Goal: Information Seeking & Learning: Find specific page/section

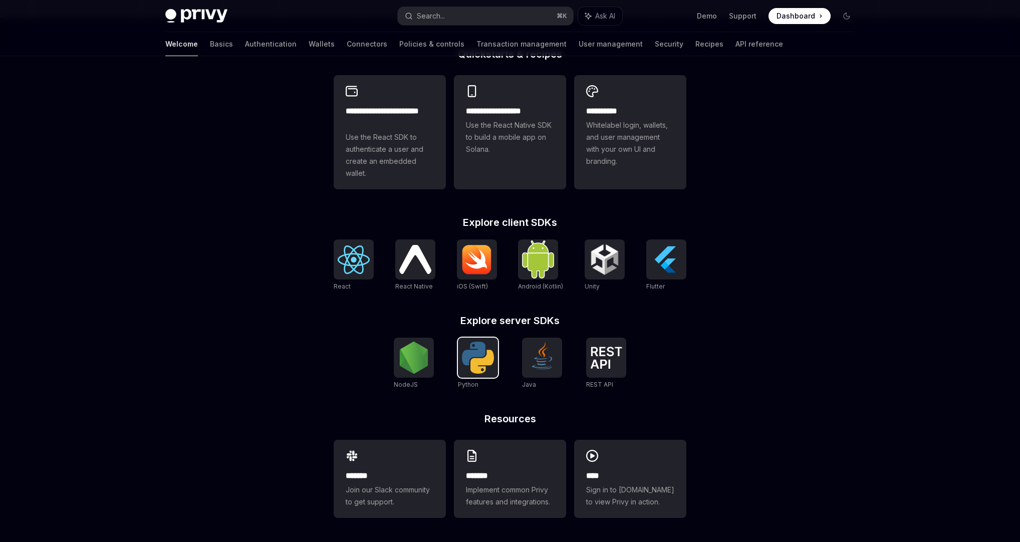
scroll to position [57, 0]
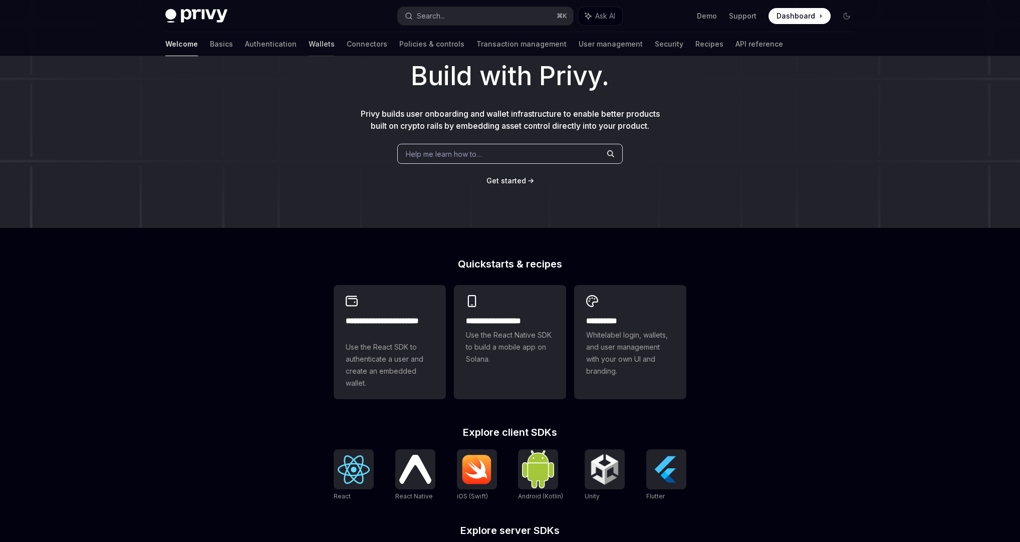
click at [309, 45] on link "Wallets" at bounding box center [322, 44] width 26 height 24
type textarea "*"
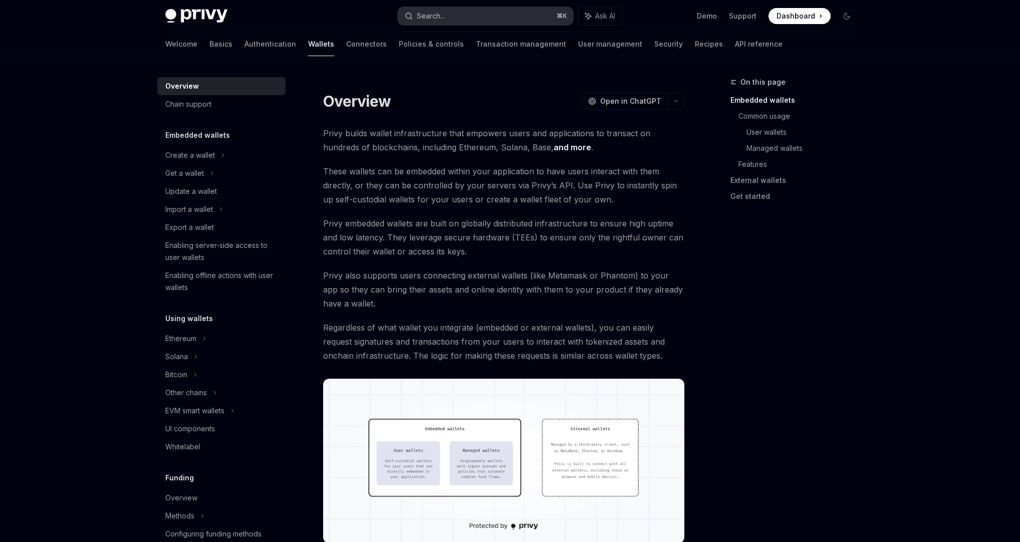
click at [473, 18] on button "Search... ⌘ K" at bounding box center [485, 16] width 175 height 18
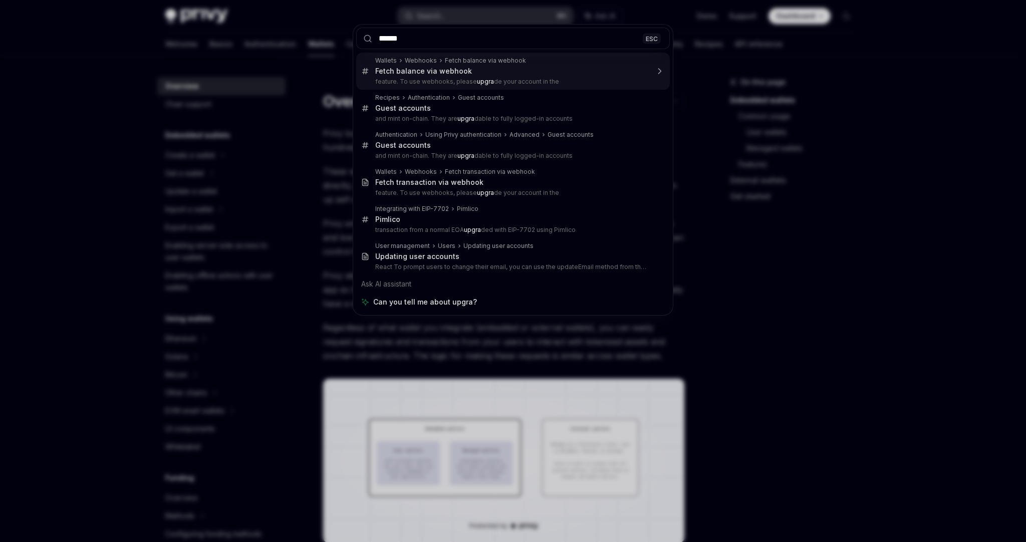
type input "*******"
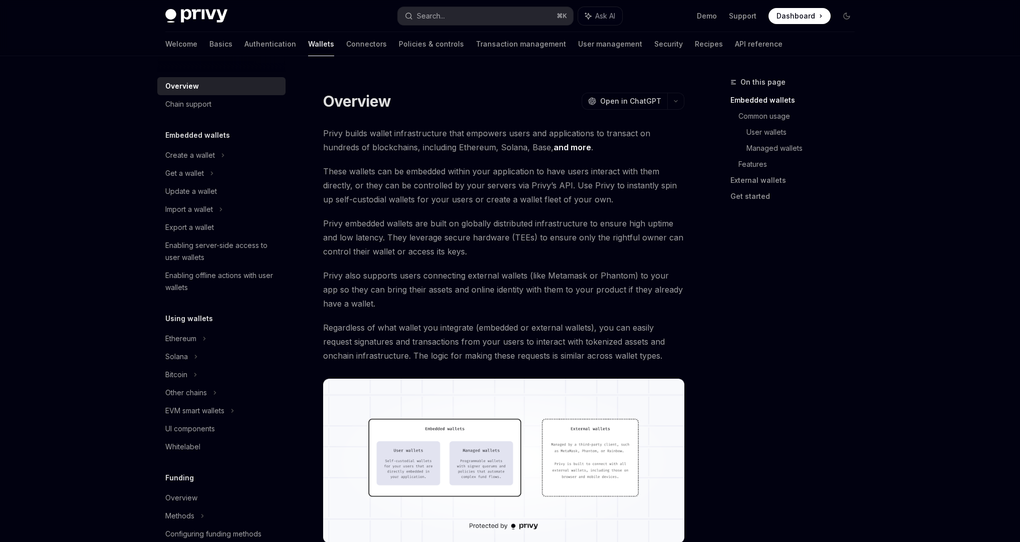
type textarea "*"
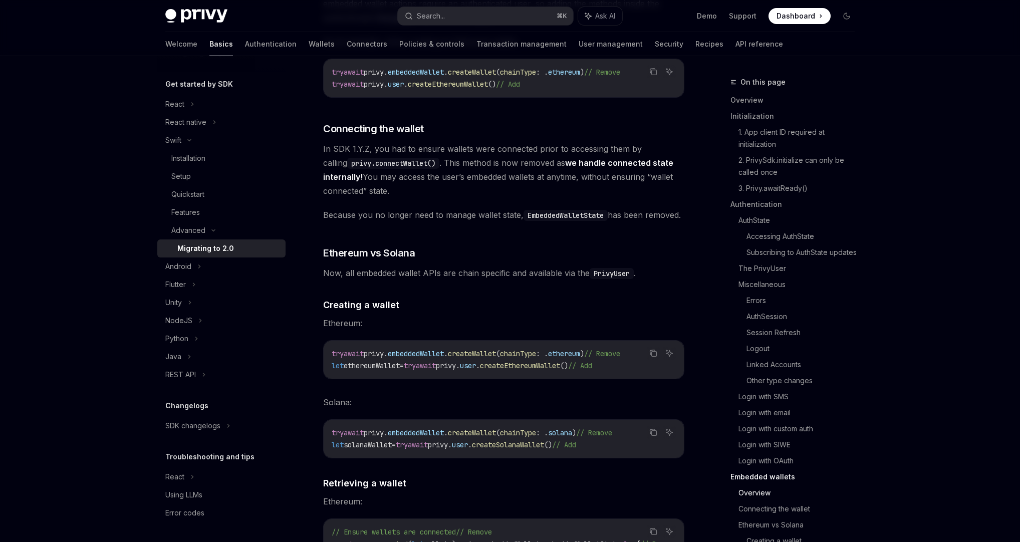
scroll to position [3275, 0]
